Goal: Navigation & Orientation: Understand site structure

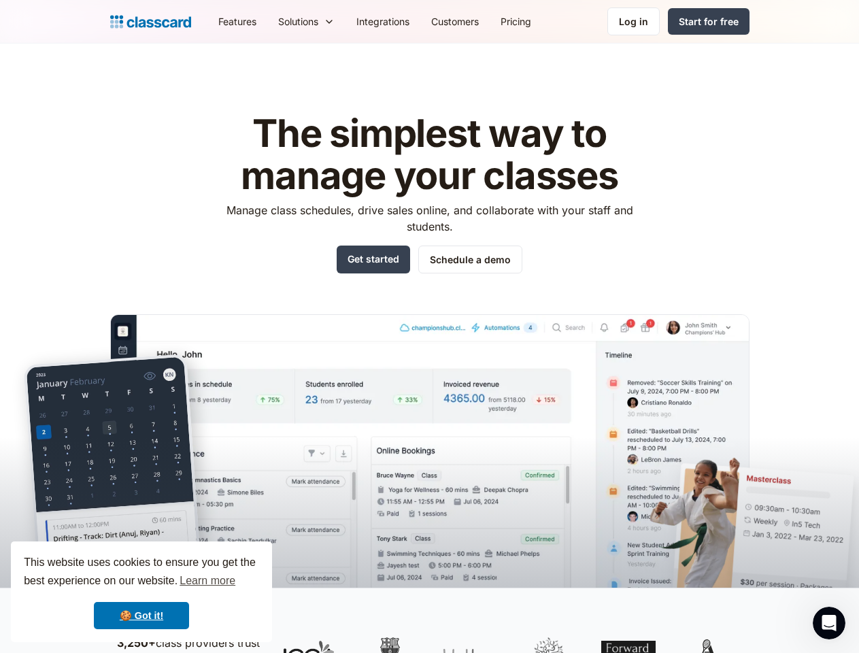
click at [429, 326] on img at bounding box center [429, 470] width 639 height 313
click at [141, 592] on div "This website uses cookies to ensure you get the best experience on our website.…" at bounding box center [141, 591] width 261 height 101
click at [478, 21] on nav "Features Resources Blog The latest industry news, updates and info. Customer st…" at bounding box center [478, 21] width 542 height 31
click at [278, 21] on div "Solutions" at bounding box center [298, 21] width 40 height 14
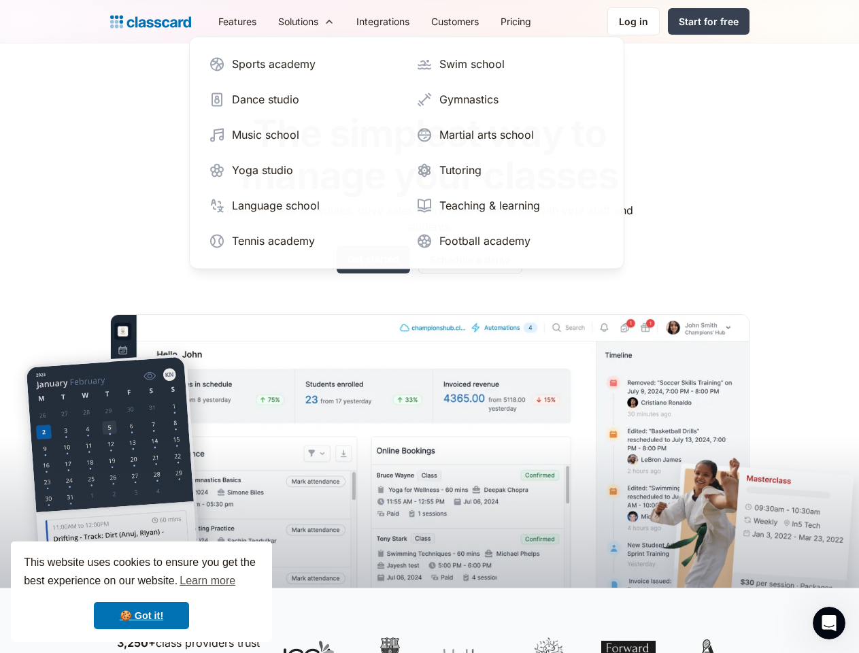
click at [829, 623] on icon "Open Intercom Messenger" at bounding box center [829, 623] width 22 height 22
